Goal: Task Accomplishment & Management: Manage account settings

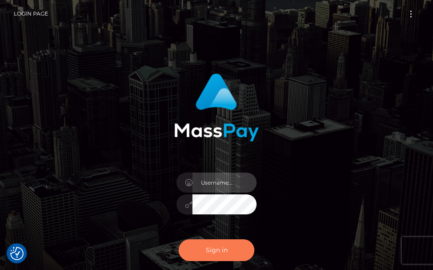
type input "[PERSON_NAME].cope2"
click at [229, 245] on button "Sign in" at bounding box center [217, 251] width 76 height 22
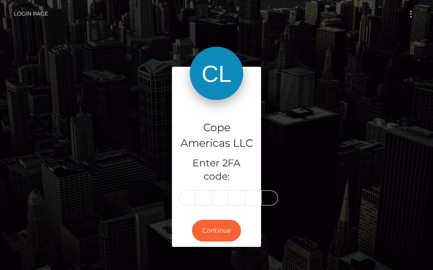
type input "7"
type input "2"
type input "7"
type input "0"
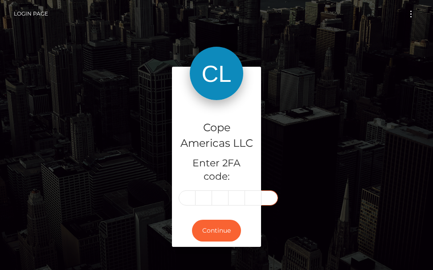
type input "9"
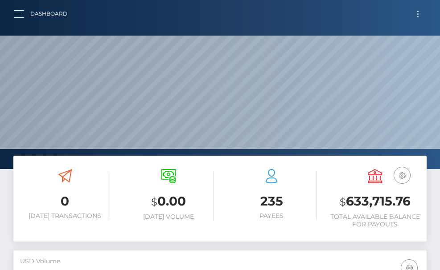
scroll to position [158, 200]
click at [14, 14] on span "button" at bounding box center [19, 14] width 10 height 0
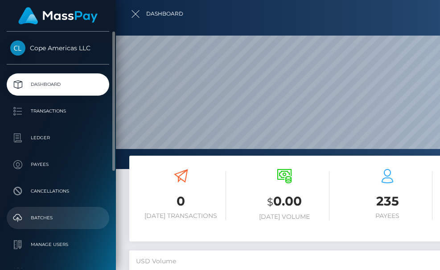
click at [41, 216] on p "Batches" at bounding box center [57, 218] width 95 height 13
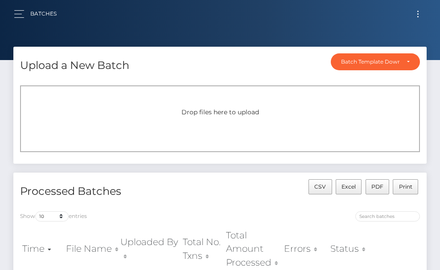
scroll to position [89, 0]
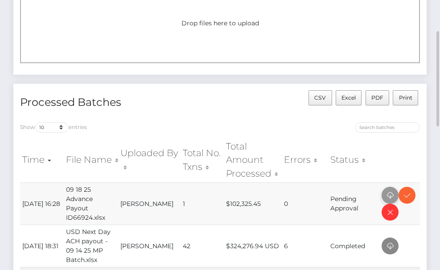
click at [388, 196] on icon at bounding box center [389, 195] width 11 height 11
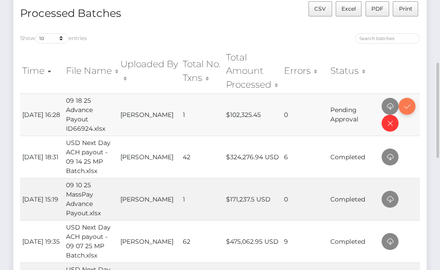
click at [408, 110] on icon at bounding box center [406, 106] width 11 height 11
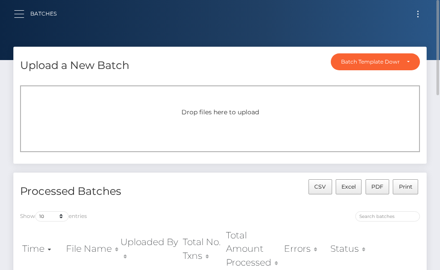
click at [19, 15] on button "button" at bounding box center [22, 14] width 16 height 12
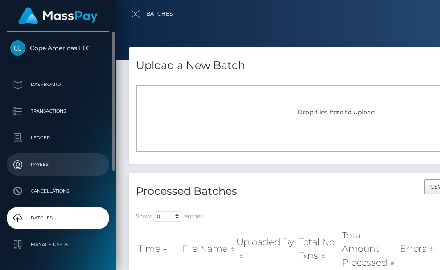
click at [37, 162] on p "Payees" at bounding box center [57, 164] width 95 height 13
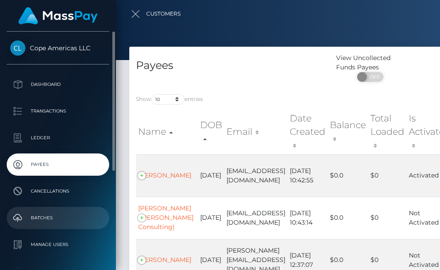
click at [36, 213] on p "Batches" at bounding box center [57, 218] width 95 height 13
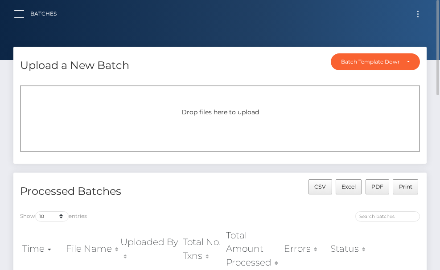
click at [417, 18] on button "Toggle navigation" at bounding box center [417, 14] width 16 height 12
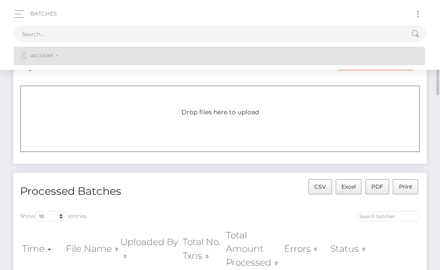
click at [43, 57] on span "Account" at bounding box center [42, 56] width 23 height 8
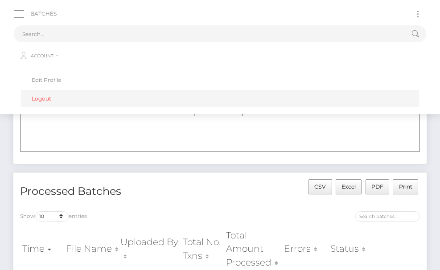
click at [39, 98] on link "Logout" at bounding box center [220, 98] width 398 height 16
